Goal: Use online tool/utility: Use online tool/utility

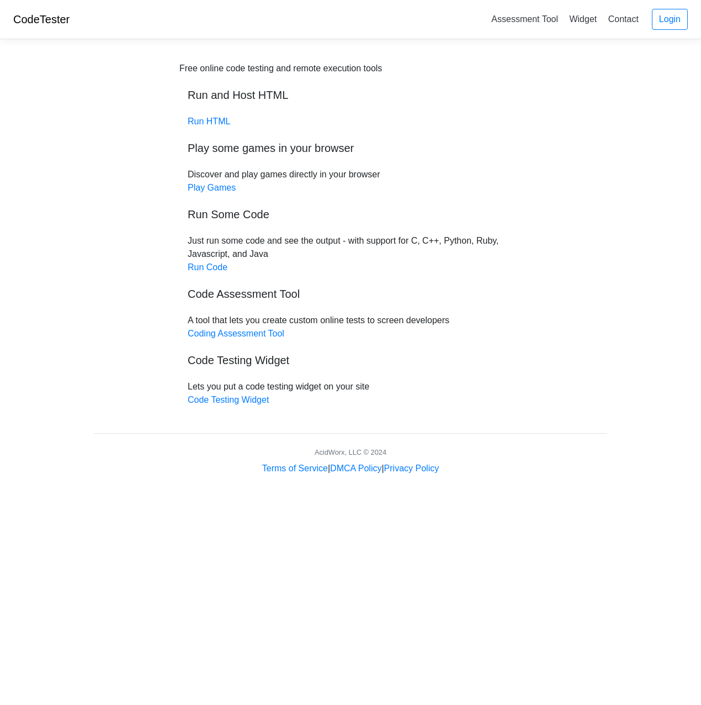
click at [84, 230] on body "CodeTester Assessment Tool Widget Contact Login Free online code testing and re…" at bounding box center [350, 237] width 701 height 475
click at [200, 265] on link "Run Code" at bounding box center [208, 266] width 40 height 9
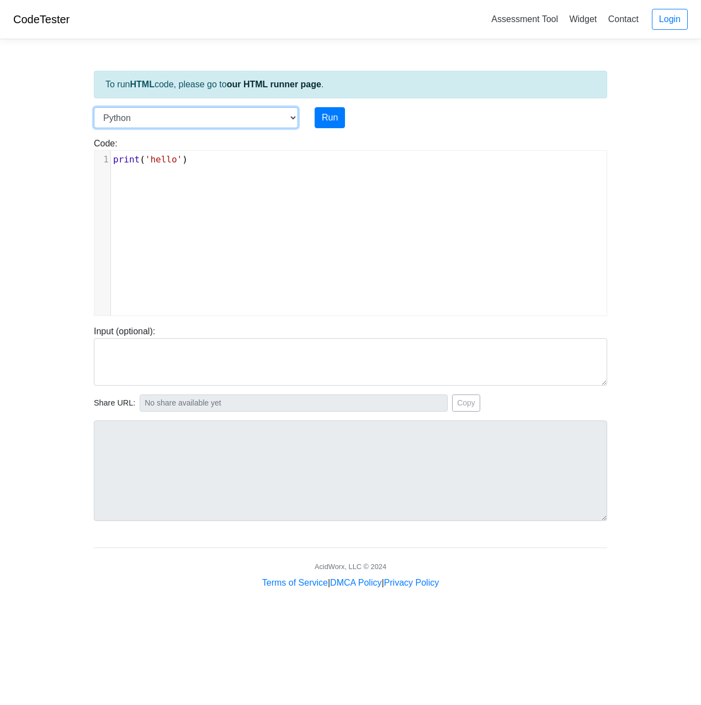
click at [129, 113] on select "C C++ Go Java Javascript Python Ruby" at bounding box center [196, 117] width 204 height 21
select select "c"
click at [94, 107] on select "C C++ Go Java Javascript Python Ruby" at bounding box center [196, 117] width 204 height 21
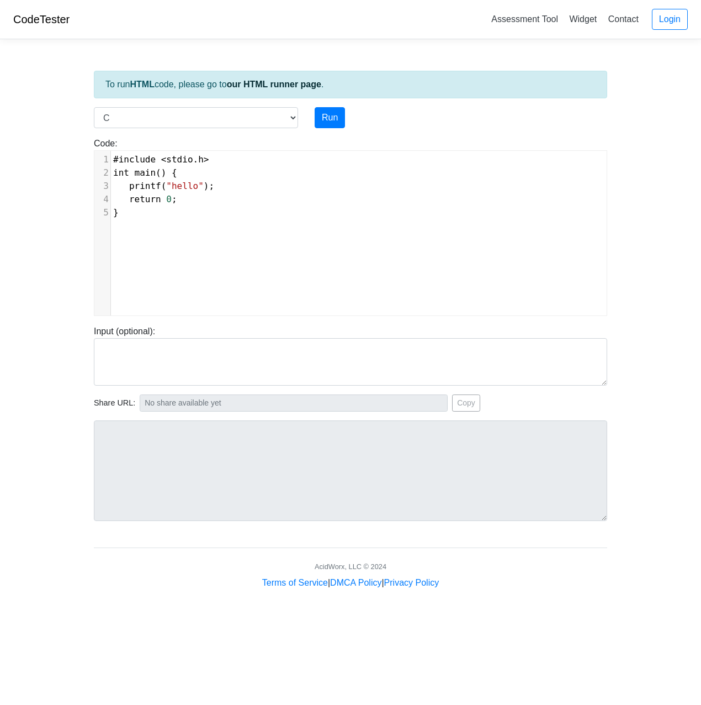
scroll to position [4, 0]
type textarea "#include <stdio.h> int main() { printf("hello"); return 0; }"
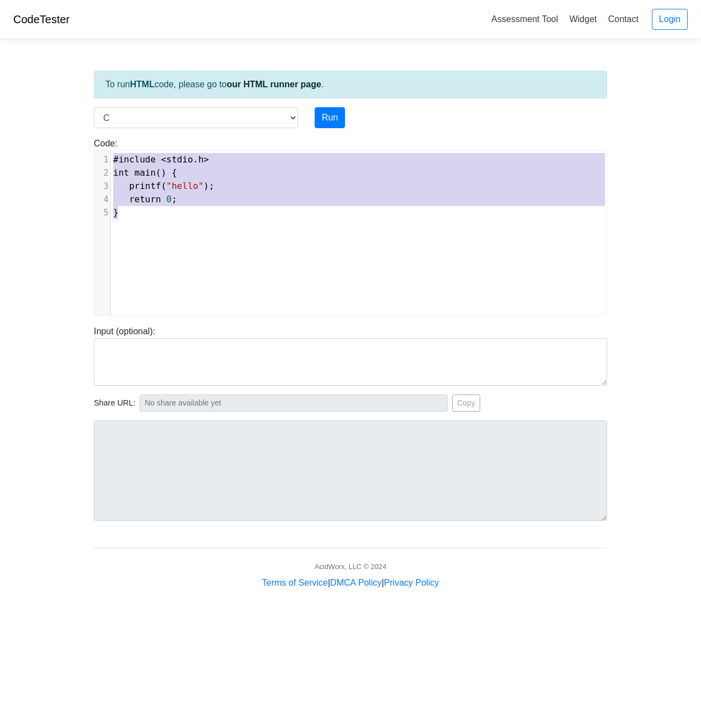
drag, startPoint x: 212, startPoint y: 237, endPoint x: -98, endPoint y: 82, distance: 347.0
click at [0, 82] on html "CodeTester Assessment Tool Widget Contact Login To run HTML code, please go to …" at bounding box center [350, 308] width 701 height 616
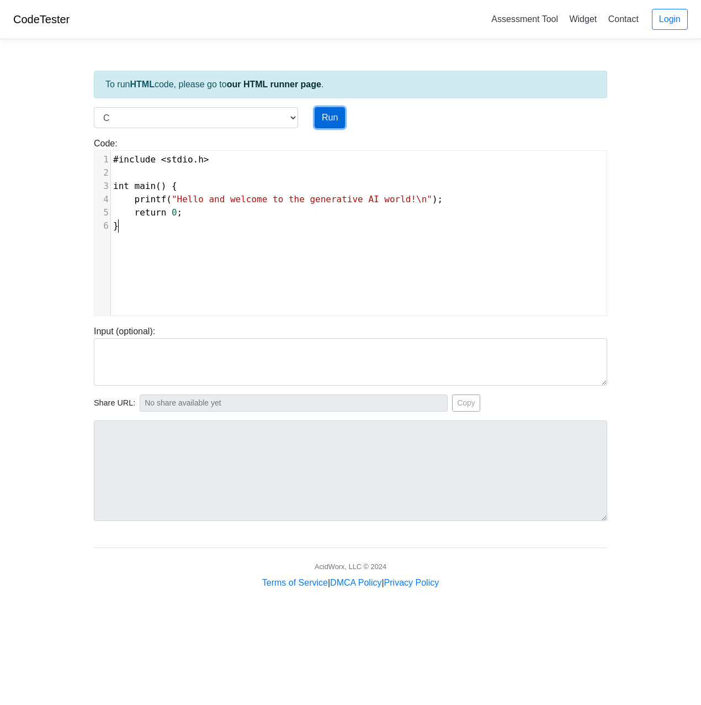
click at [325, 117] on button "Run" at bounding box center [330, 117] width 30 height 21
type input "https://codetester.io/runner?s=woXvAQY3l6"
type textarea "Stdout: Hello and welcome to the generative AI world!"
